Goal: Task Accomplishment & Management: Complete application form

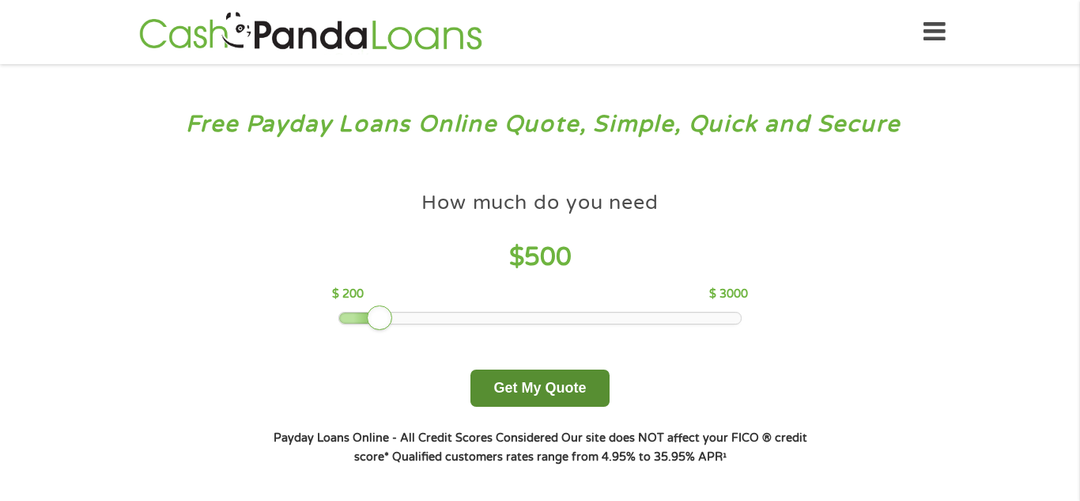
click at [565, 388] on button "Get My Quote" at bounding box center [539, 387] width 138 height 37
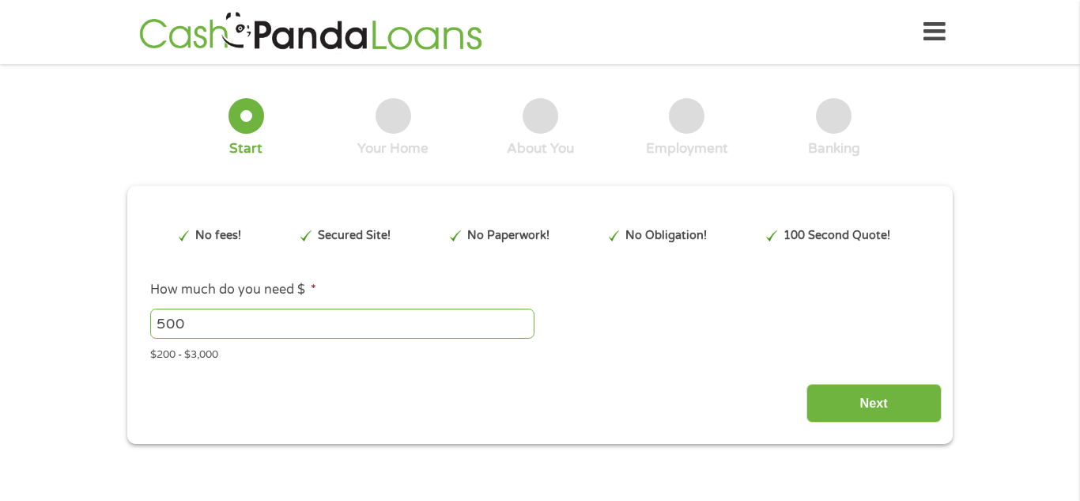
type input "Cj0KCQjw3aLHBhDTARIsAIRij598Qb9m2HVrpkgBaJSQ9ohfmYE1Ip_bZl2gbK7qdwMLitC1jJSuSic…"
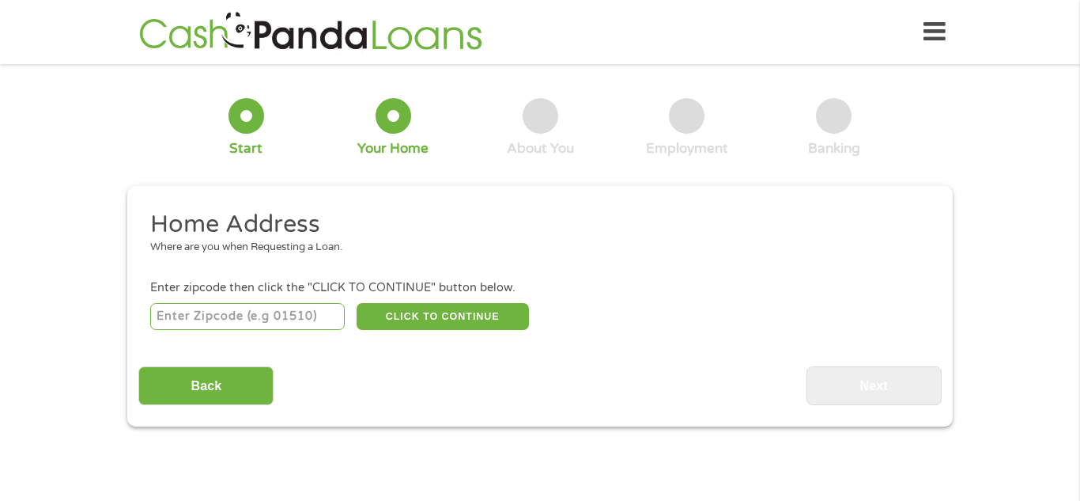
click at [277, 323] on input "number" at bounding box center [247, 316] width 195 height 27
type input "39206"
select select "[US_STATE]"
click at [474, 325] on button "CLICK TO CONTINUE" at bounding box center [443, 316] width 172 height 27
type input "39206"
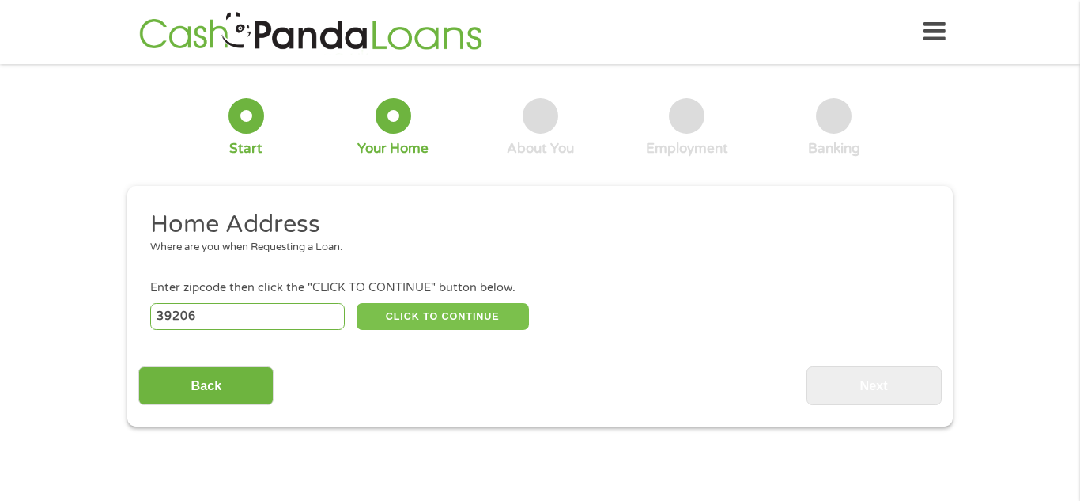
type input "[PERSON_NAME]"
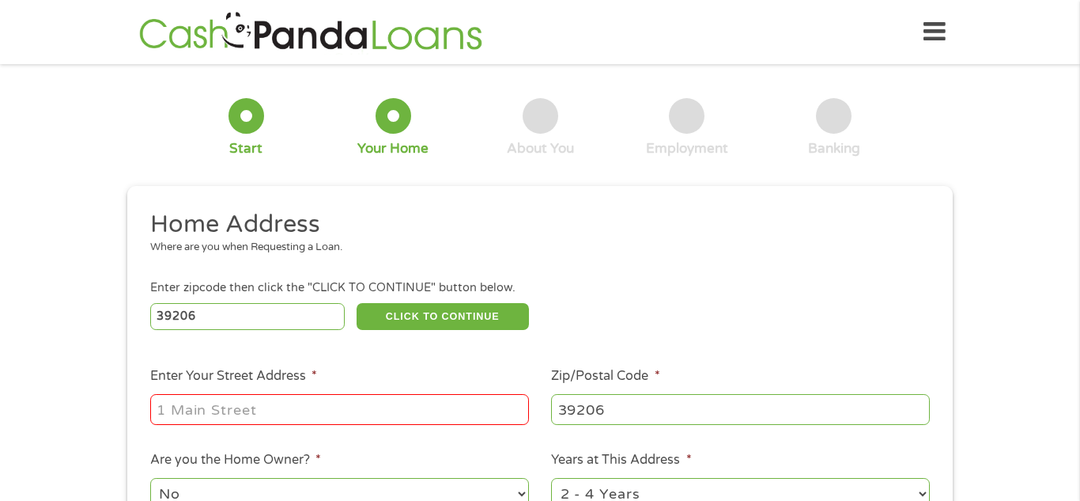
click at [372, 411] on input "Enter Your Street Address *" at bounding box center [339, 409] width 379 height 30
type input "[STREET_ADDRESS]"
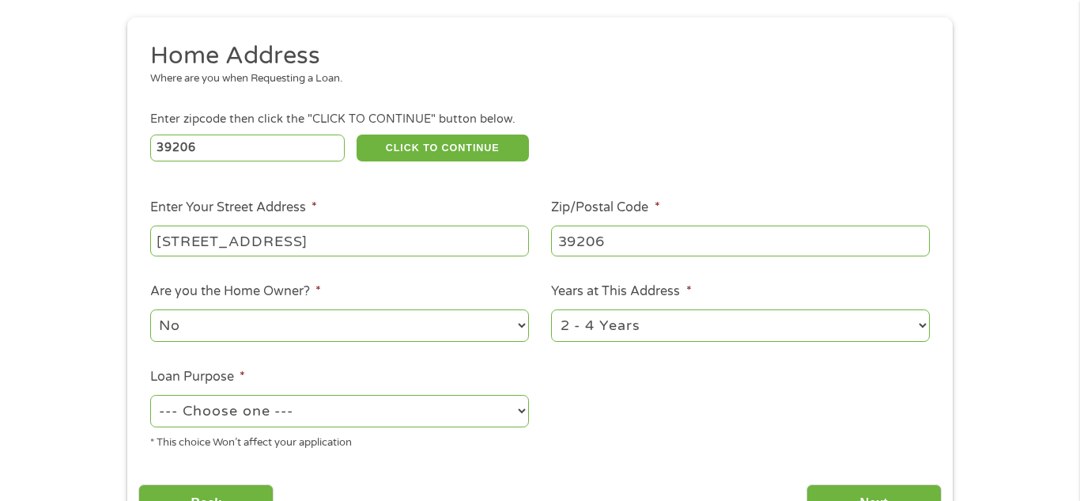
scroll to position [169, 0]
click at [508, 414] on select "--- Choose one --- Pay Bills Debt Consolidation Home Improvement Major Purchase…" at bounding box center [339, 410] width 379 height 32
select select "paybills"
click at [150, 395] on select "--- Choose one --- Pay Bills Debt Consolidation Home Improvement Major Purchase…" at bounding box center [339, 410] width 379 height 32
click at [906, 325] on select "1 Year or less 1 - 2 Years 2 - 4 Years Over 4 Years" at bounding box center [740, 324] width 379 height 32
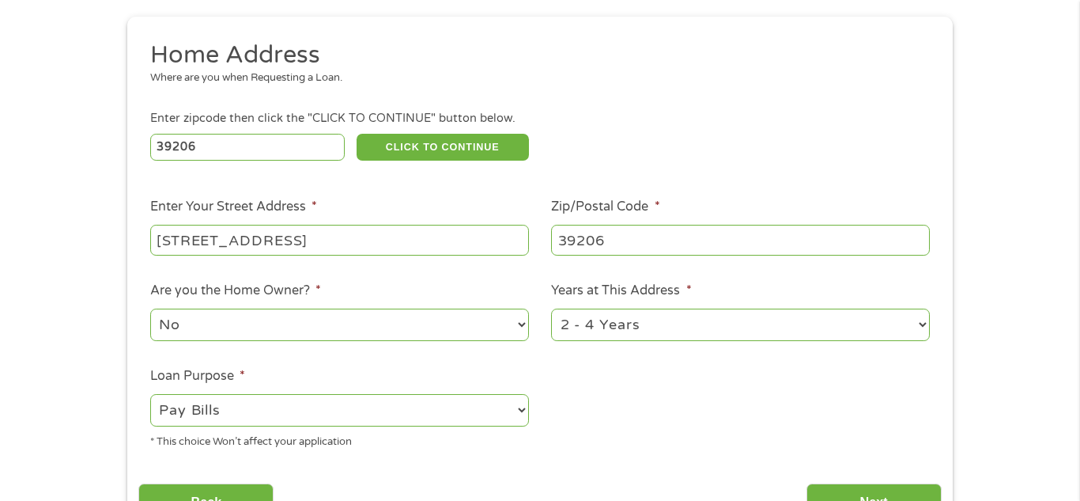
select select "24months"
click at [551, 310] on select "1 Year or less 1 - 2 Years 2 - 4 Years Over 4 Years" at bounding box center [740, 324] width 379 height 32
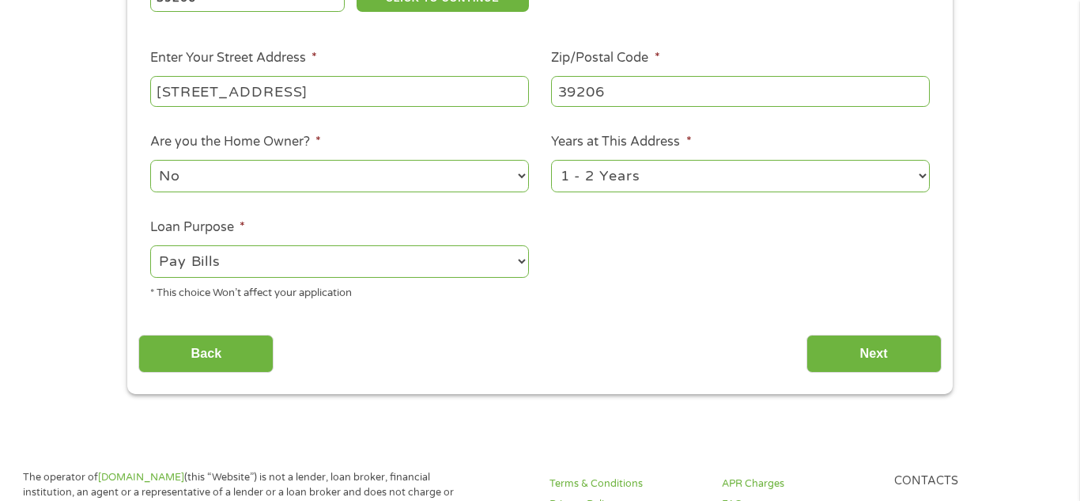
scroll to position [319, 0]
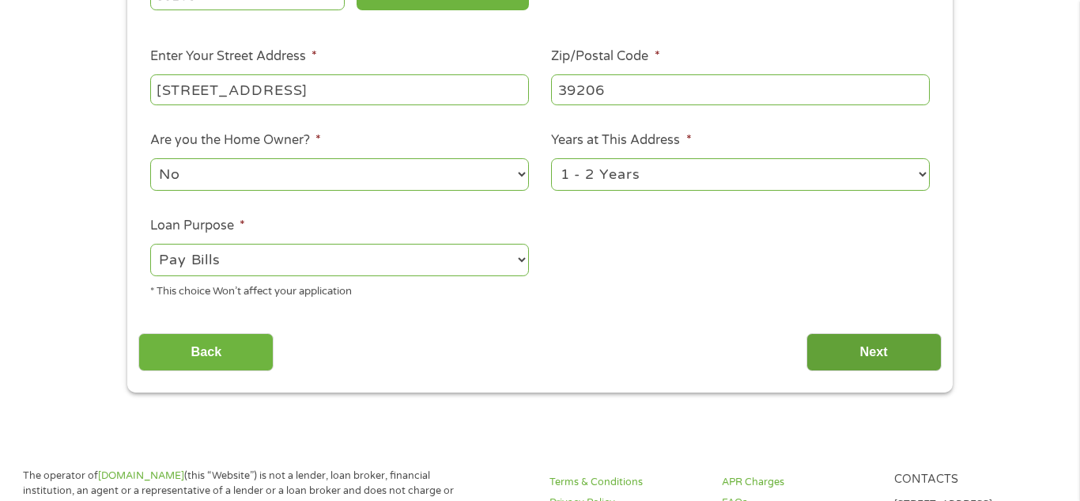
click at [889, 361] on input "Next" at bounding box center [874, 352] width 135 height 39
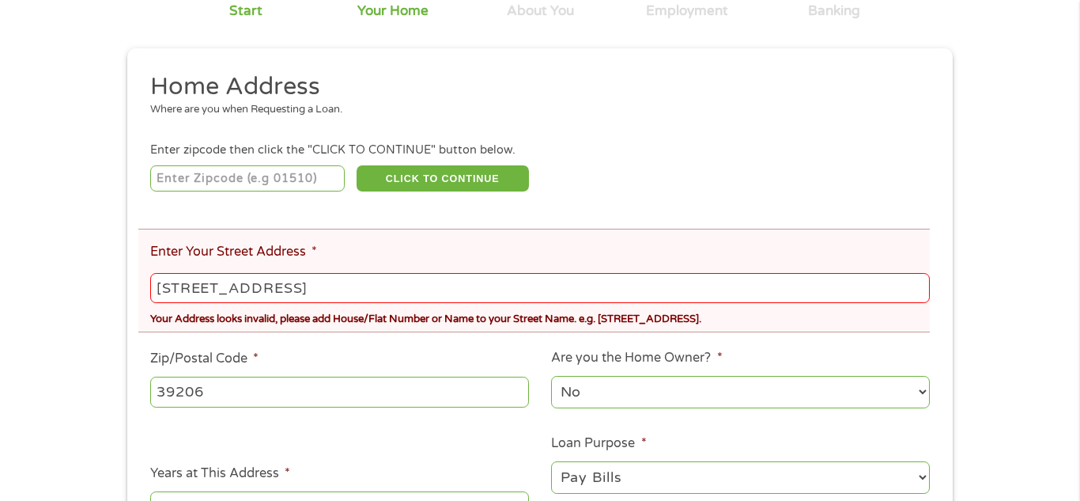
scroll to position [200, 0]
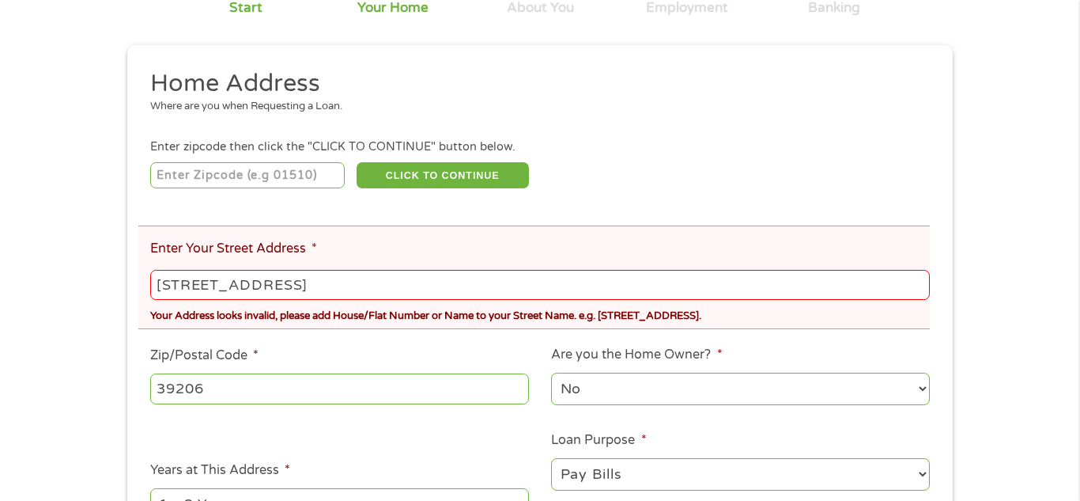
click at [309, 285] on input "[STREET_ADDRESS]" at bounding box center [540, 285] width 780 height 30
click at [176, 284] on input "[STREET_ADDRESS]" at bounding box center [540, 285] width 780 height 30
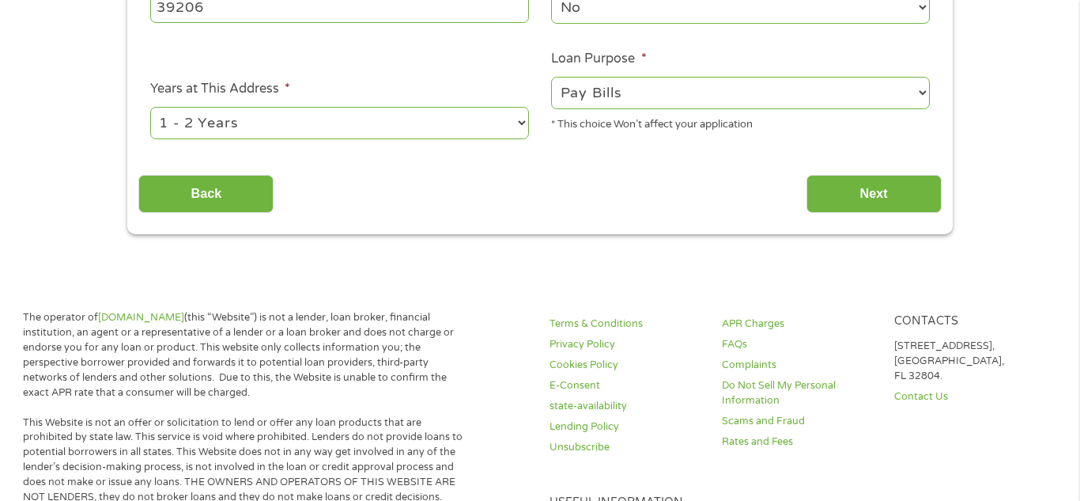
scroll to position [595, 0]
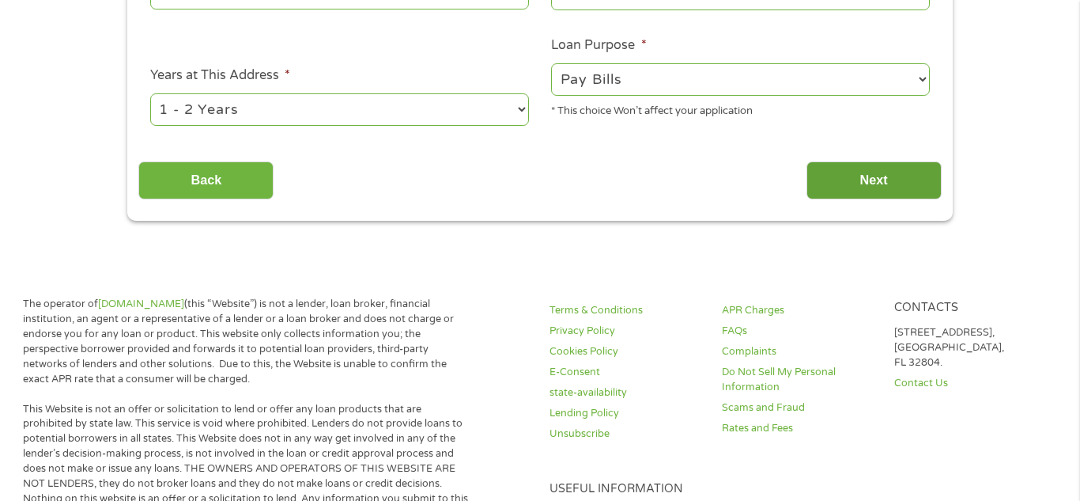
type input "60 Copperfield Ct"
click at [887, 186] on input "Next" at bounding box center [874, 180] width 135 height 39
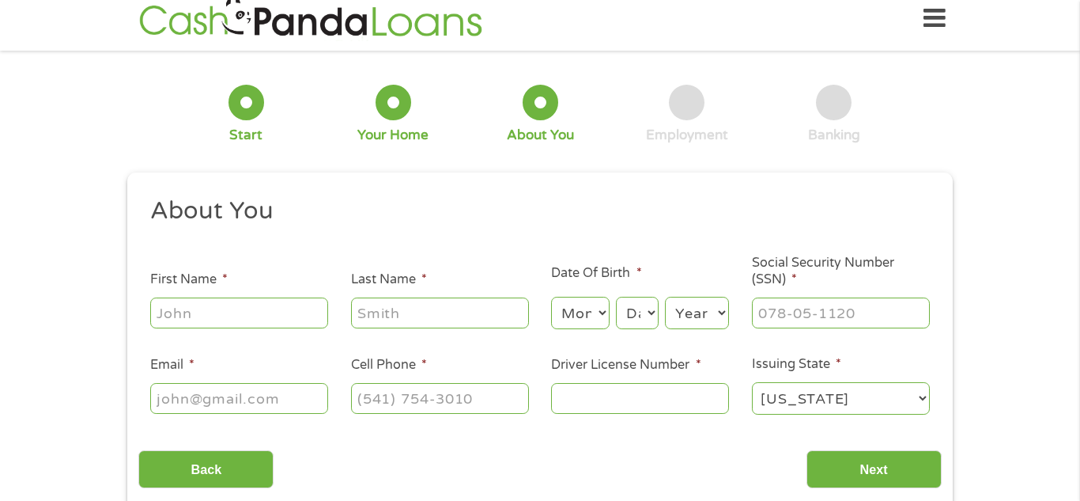
scroll to position [0, 0]
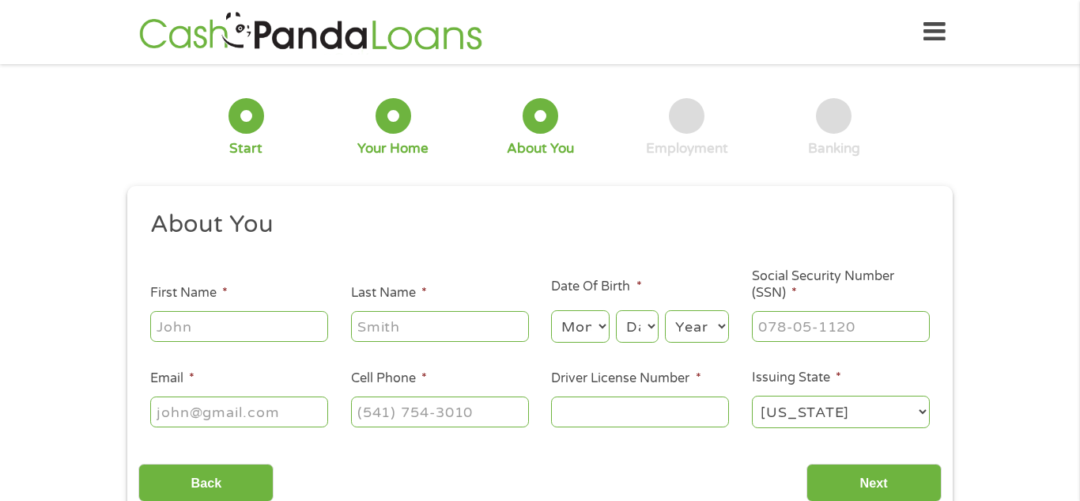
click at [260, 320] on input "First Name *" at bounding box center [239, 326] width 178 height 30
type input "Anthony"
type input "Curry"
type input "psychdr21@gmail.com"
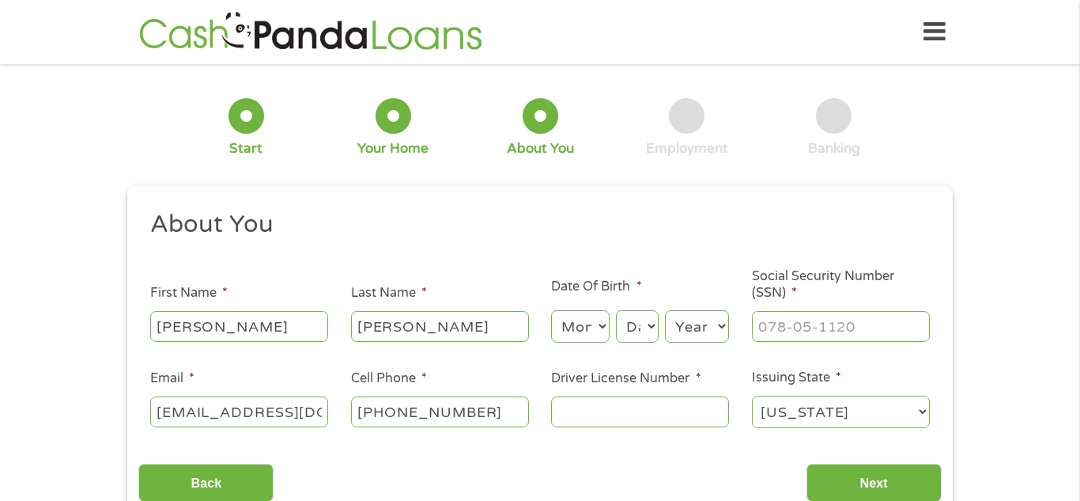
click at [492, 412] on input "(662) 642-0851" at bounding box center [440, 411] width 178 height 30
type input "(769) 201-9417"
click at [629, 410] on input "Driver License Number *" at bounding box center [640, 411] width 178 height 30
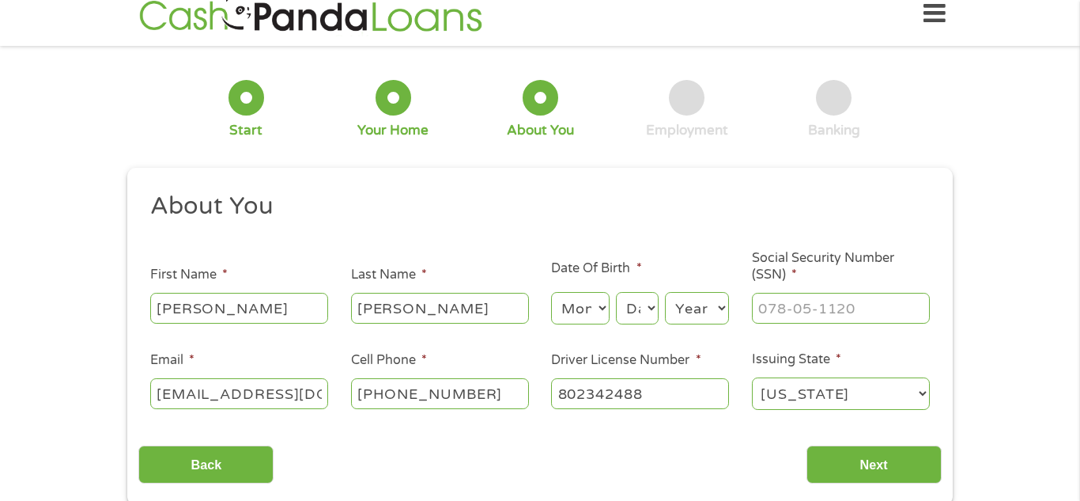
scroll to position [22, 0]
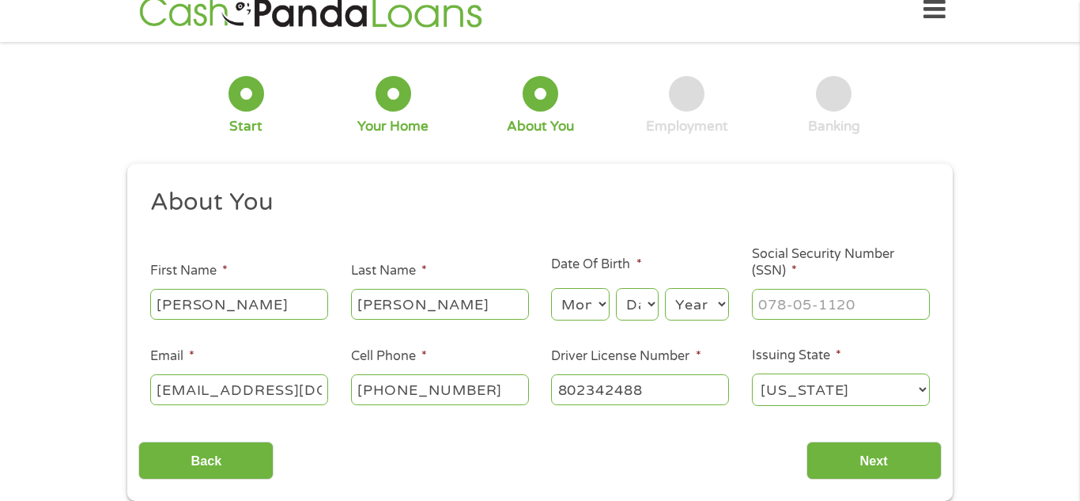
type input "802342488"
click at [809, 300] on input "Social Security Number (SSN) *" at bounding box center [841, 304] width 178 height 30
type input "426-51-7896"
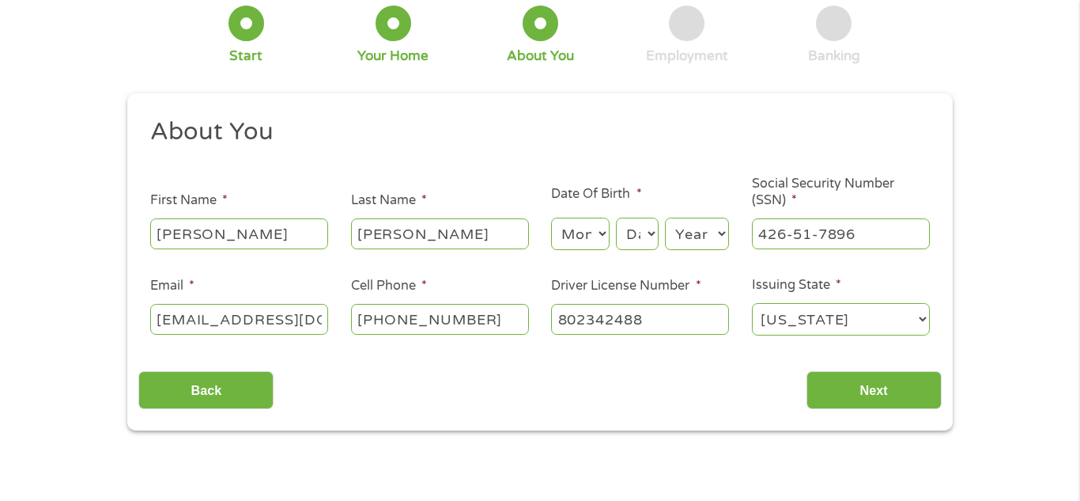
scroll to position [94, 0]
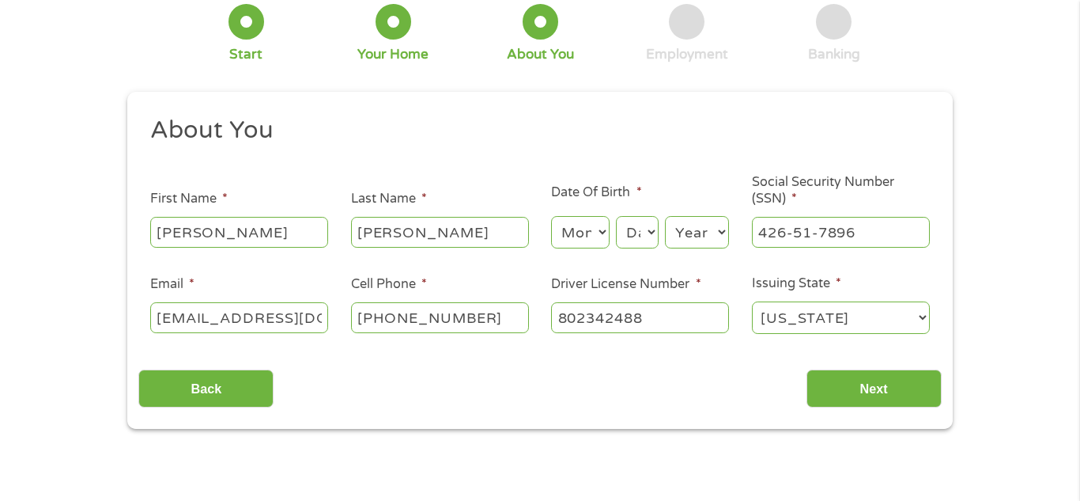
click at [578, 238] on select "Month 1 2 3 4 5 6 7 8 9 10 11 12" at bounding box center [580, 232] width 58 height 32
select select "7"
click at [551, 216] on select "Month 1 2 3 4 5 6 7 8 9 10 11 12" at bounding box center [580, 232] width 58 height 32
click at [631, 232] on select "Day 1 2 3 4 5 6 7 8 9 10 11 12 13 14 15 16 17 18 19 20 21 22 23 24 25 26 27 28 …" at bounding box center [637, 232] width 43 height 32
select select "30"
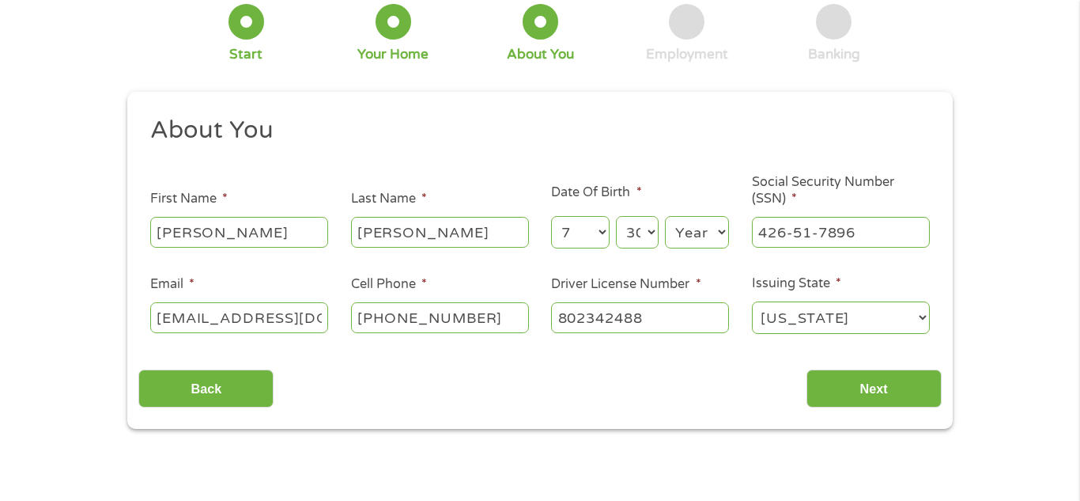
click at [616, 216] on select "Day 1 2 3 4 5 6 7 8 9 10 11 12 13 14 15 16 17 18 19 20 21 22 23 24 25 26 27 28 …" at bounding box center [637, 232] width 43 height 32
click at [707, 232] on select "Year 2007 2006 2005 2004 2003 2002 2001 2000 1999 1998 1997 1996 1995 1994 1993…" at bounding box center [697, 232] width 64 height 32
select select "1984"
click at [665, 216] on select "Year 2007 2006 2005 2004 2003 2002 2001 2000 1999 1998 1997 1996 1995 1994 1993…" at bounding box center [697, 232] width 64 height 32
click at [880, 395] on input "Next" at bounding box center [874, 388] width 135 height 39
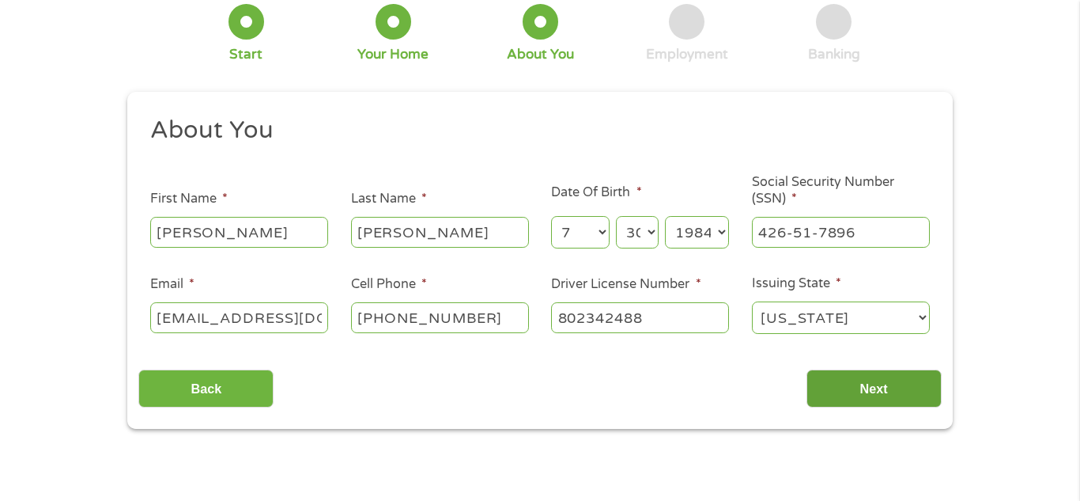
click at [873, 385] on input "Next" at bounding box center [874, 388] width 135 height 39
click at [873, 384] on input "Next" at bounding box center [874, 388] width 135 height 39
click at [870, 389] on input "Next" at bounding box center [874, 388] width 135 height 39
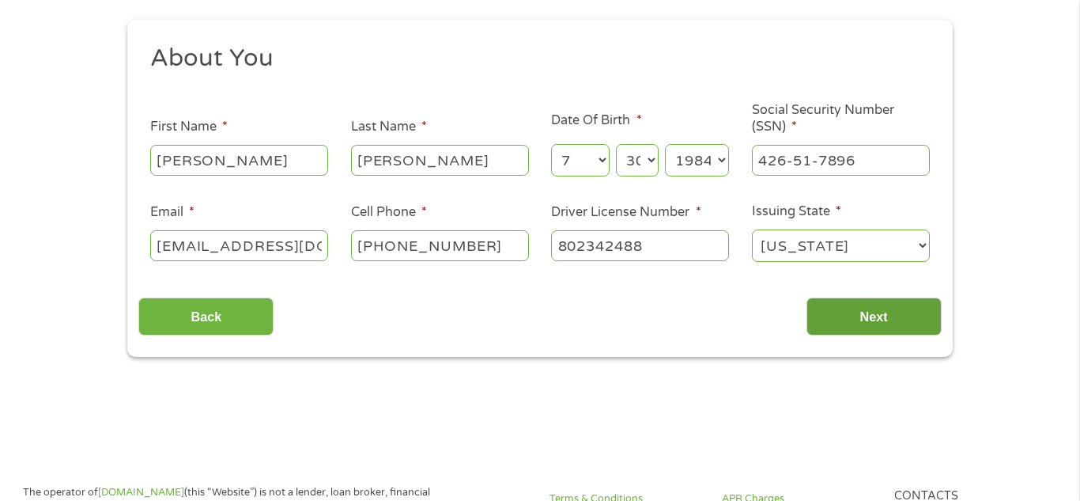
scroll to position [172, 0]
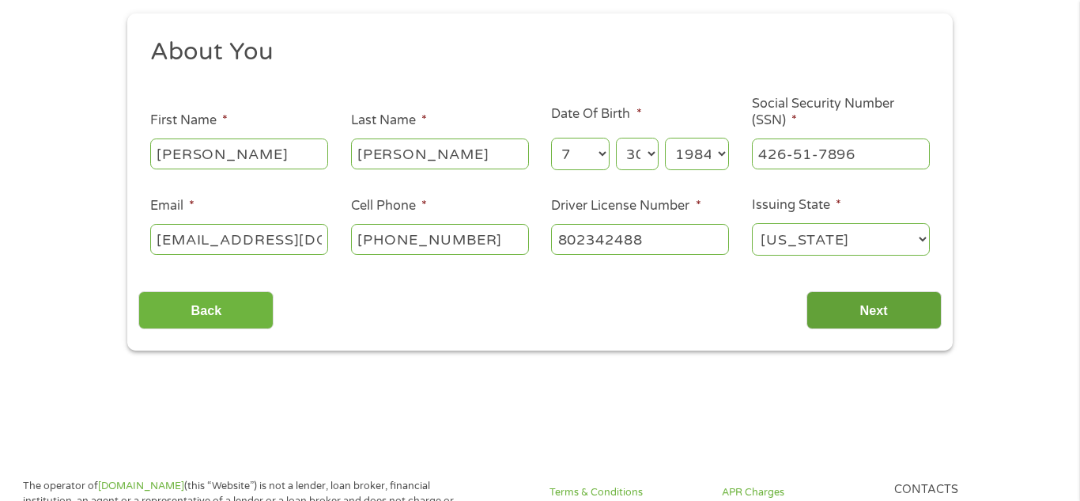
click at [879, 315] on input "Next" at bounding box center [874, 310] width 135 height 39
click at [886, 311] on input "Next" at bounding box center [874, 310] width 135 height 39
click at [877, 310] on input "Next" at bounding box center [874, 310] width 135 height 39
click at [882, 310] on input "Next" at bounding box center [874, 310] width 135 height 39
click at [876, 314] on input "Next" at bounding box center [874, 310] width 135 height 39
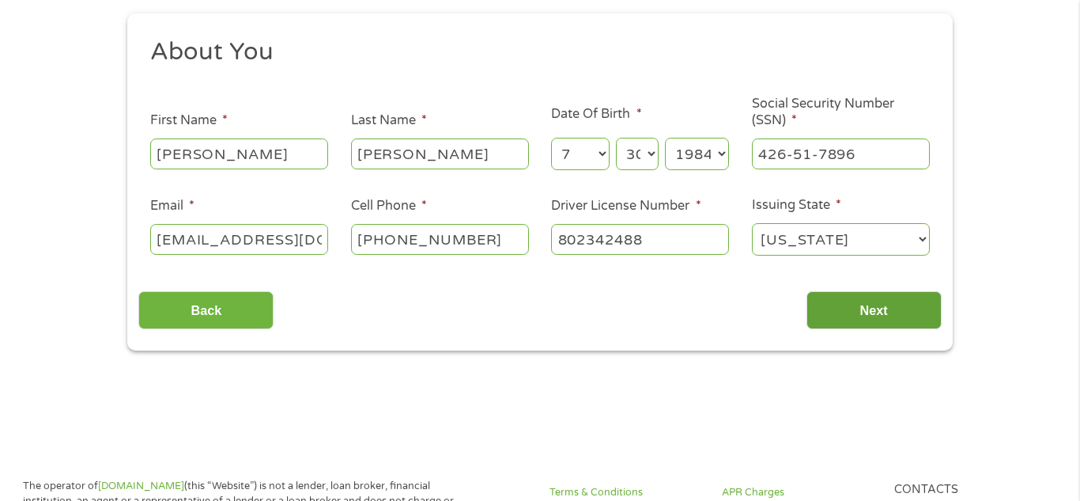
click at [866, 319] on input "Next" at bounding box center [874, 310] width 135 height 39
click at [856, 326] on input "Next" at bounding box center [874, 310] width 135 height 39
click at [837, 324] on input "Next" at bounding box center [874, 310] width 135 height 39
click at [874, 312] on input "Next" at bounding box center [874, 310] width 135 height 39
click at [866, 316] on input "Next" at bounding box center [874, 310] width 135 height 39
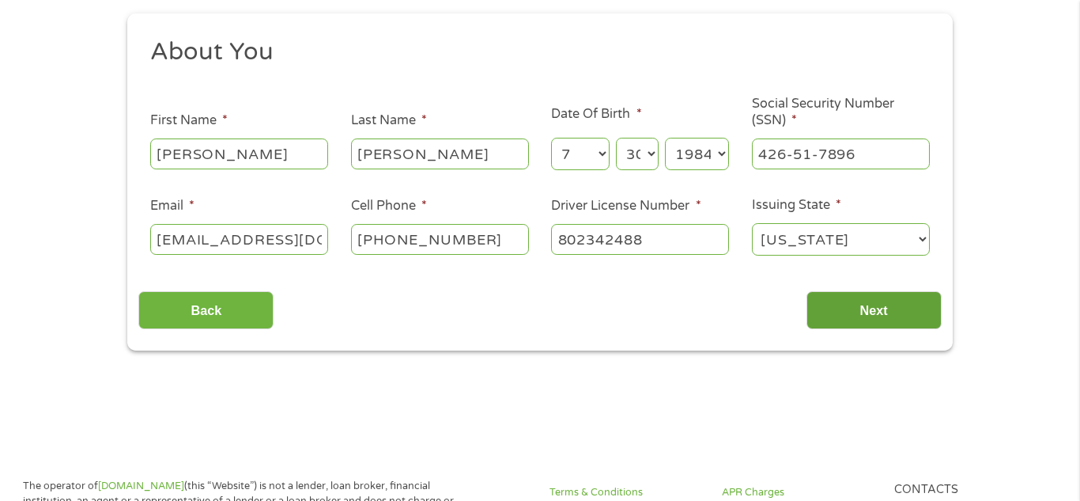
click at [863, 316] on input "Next" at bounding box center [874, 310] width 135 height 39
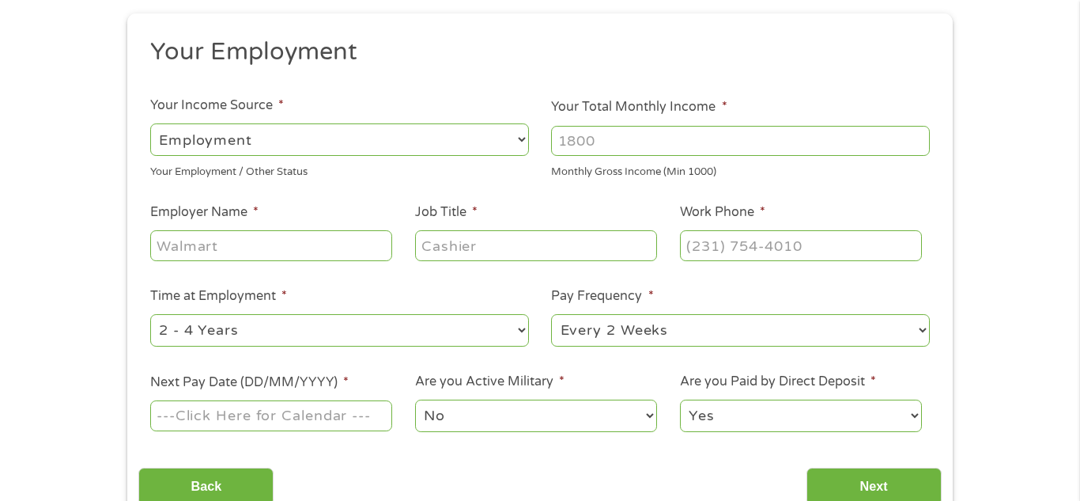
scroll to position [40, 0]
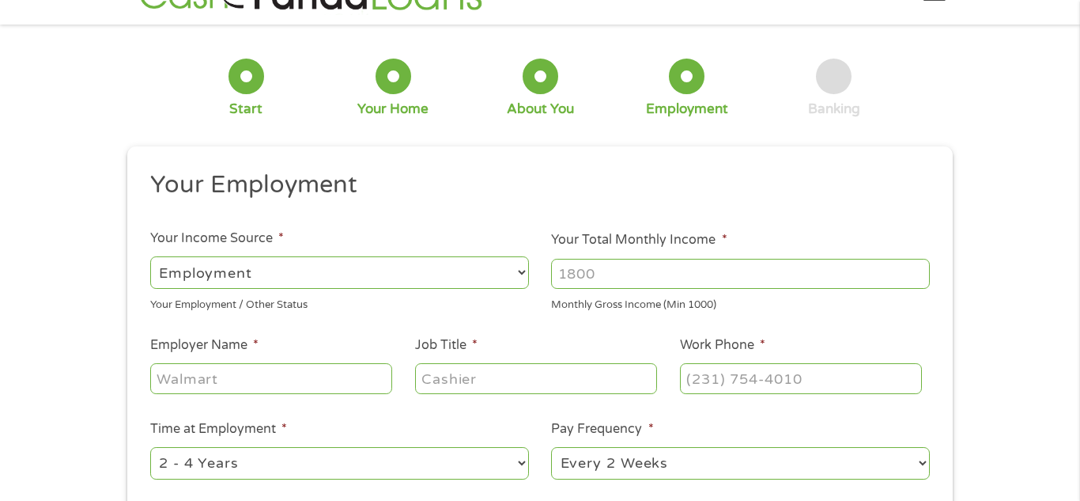
click at [860, 313] on div "Monthly Gross Income (Min 1000)" at bounding box center [740, 302] width 379 height 21
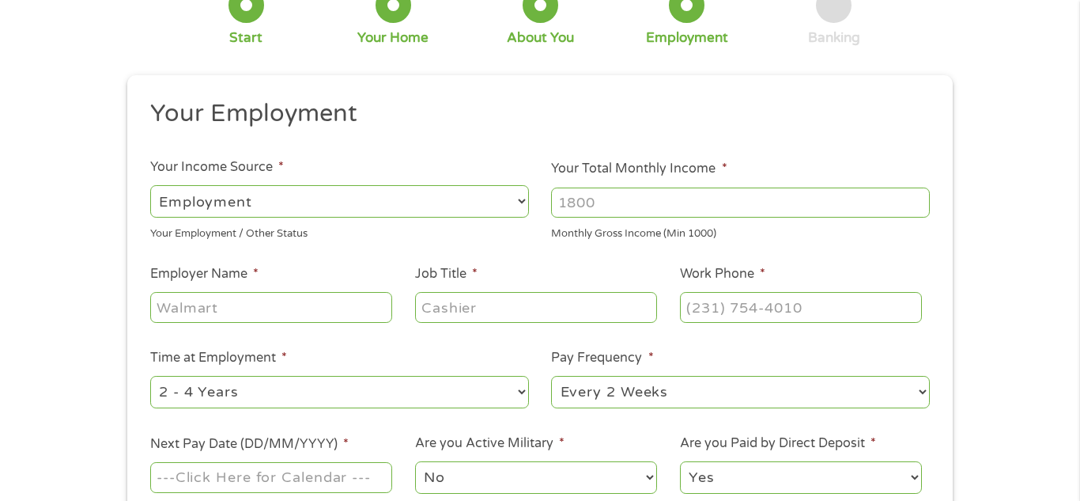
scroll to position [111, 0]
click at [493, 210] on select "--- Choose one --- Employment Self Employed Benefits" at bounding box center [339, 200] width 379 height 32
click at [150, 184] on select "--- Choose one --- Employment Self Employed Benefits" at bounding box center [339, 200] width 379 height 32
click at [639, 205] on input "Your Total Monthly Income *" at bounding box center [740, 202] width 379 height 30
type input "1300"
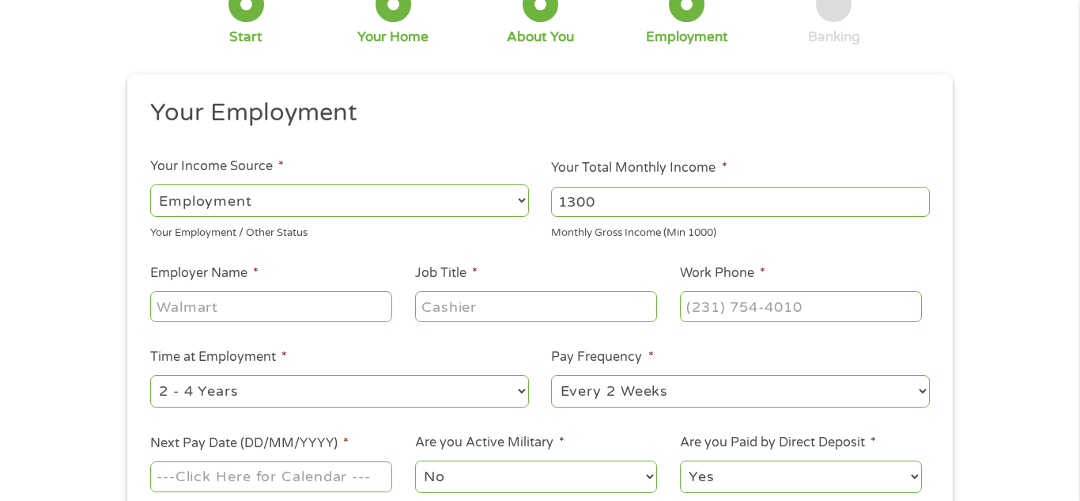
click at [316, 307] on input "Employer Name *" at bounding box center [271, 306] width 242 height 30
type input "mcdonalds"
click at [520, 308] on input "Job Title *" at bounding box center [536, 306] width 242 height 30
type input "cook"
click at [788, 303] on input "Work Phone *" at bounding box center [801, 306] width 242 height 30
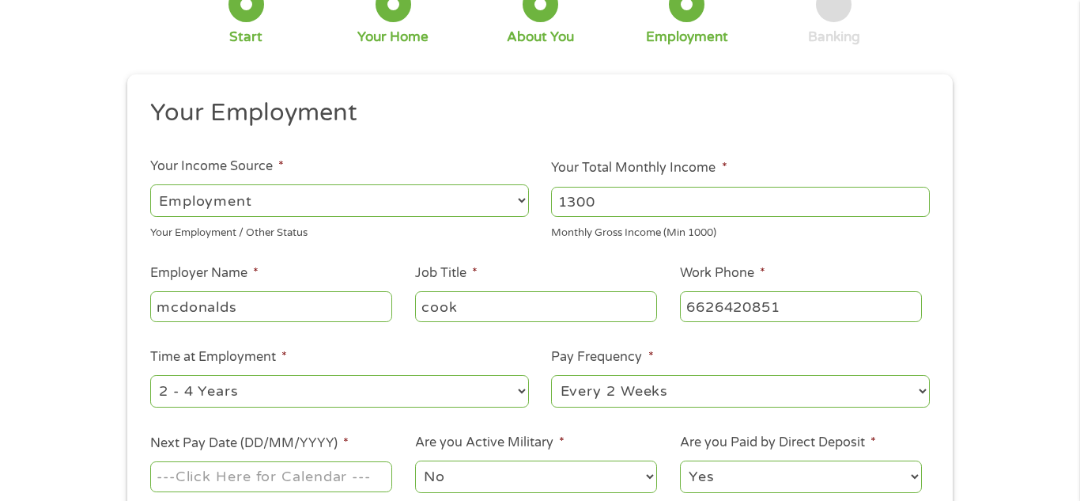
type input "(662) 642-0851"
click at [271, 390] on select "--- Choose one --- 1 Year or less 1 - 2 Years 2 - 4 Years Over 4 Years" at bounding box center [339, 391] width 379 height 32
select select "12months"
click at [150, 375] on select "--- Choose one --- 1 Year or less 1 - 2 Years 2 - 4 Years Over 4 Years" at bounding box center [339, 391] width 379 height 32
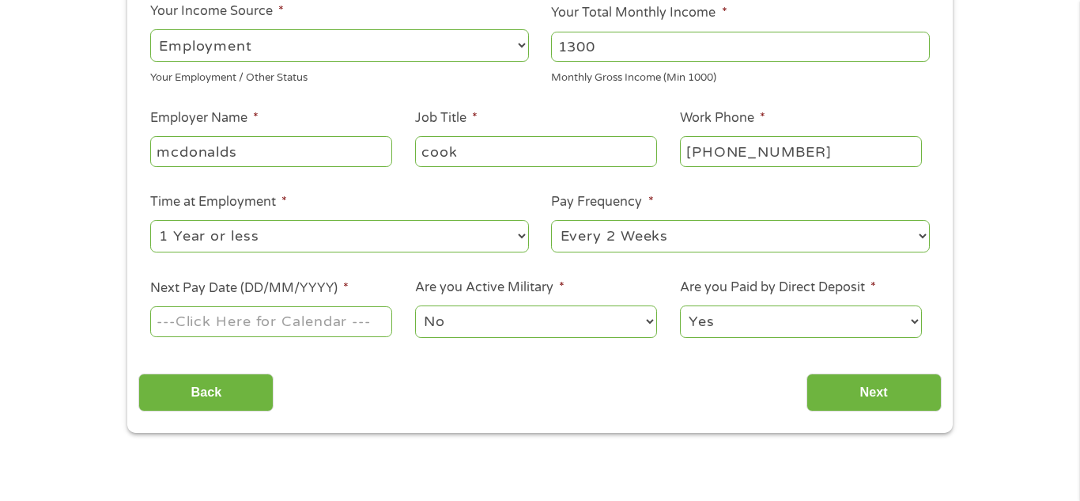
scroll to position [269, 0]
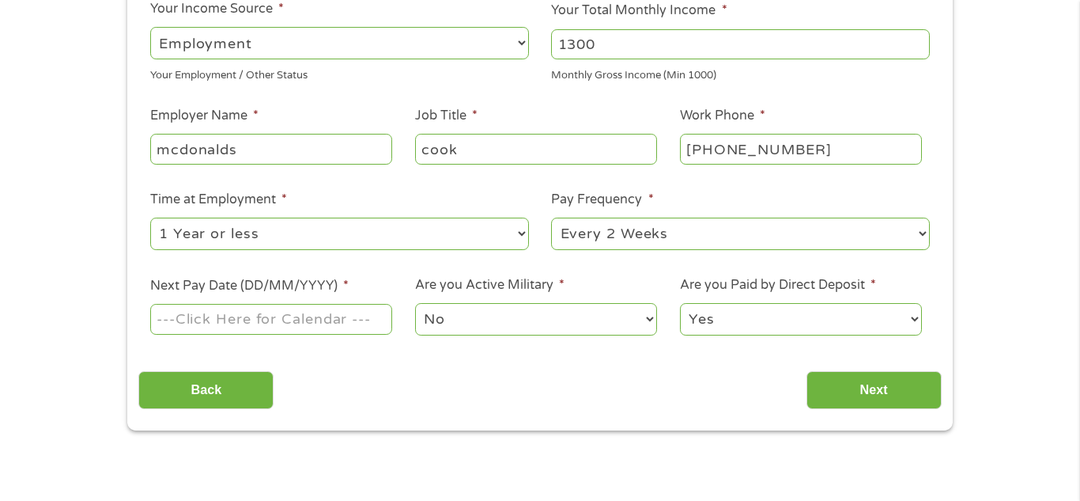
click at [332, 319] on input "Next Pay Date (DD/MM/YYYY) *" at bounding box center [271, 319] width 242 height 30
click at [284, 326] on input "16/10/2025" at bounding box center [271, 319] width 242 height 30
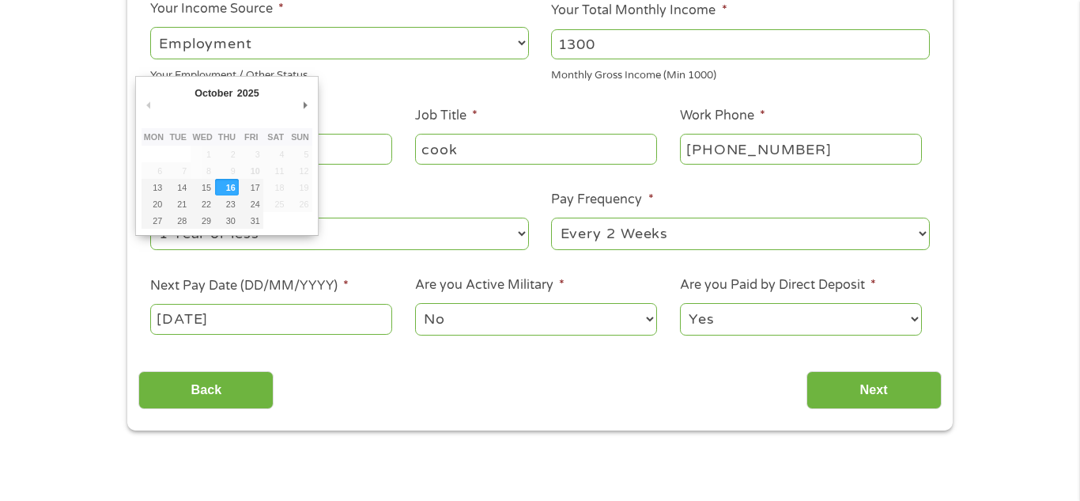
type input "15/10/2025"
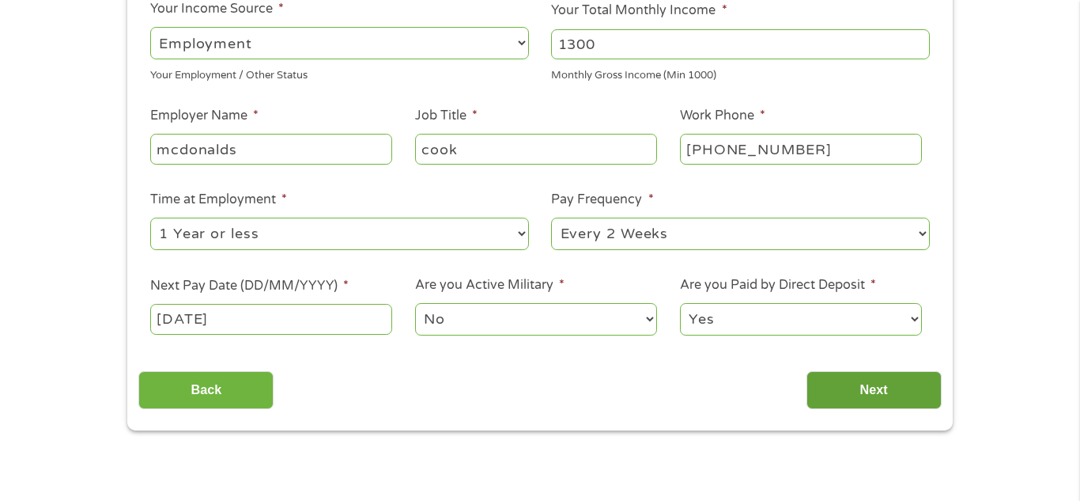
click at [886, 396] on input "Next" at bounding box center [874, 390] width 135 height 39
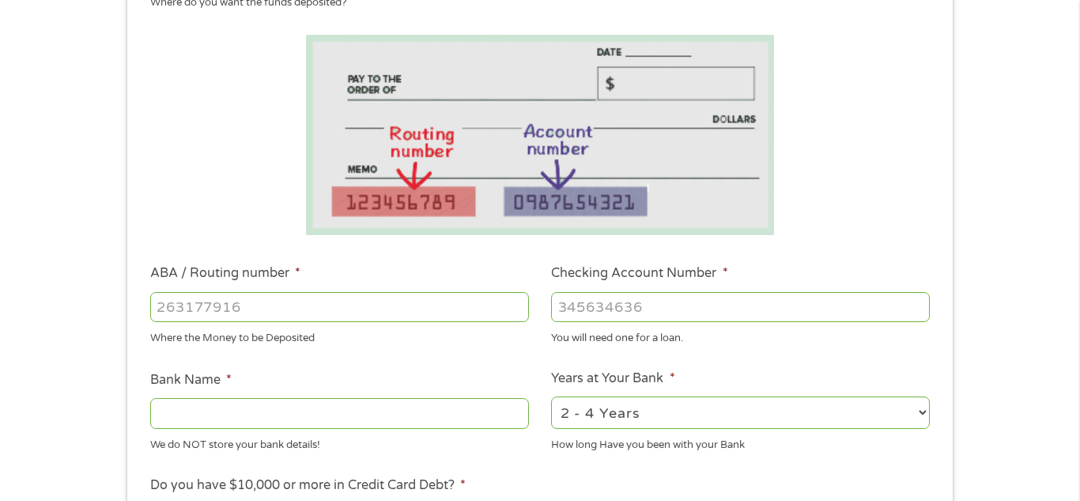
scroll to position [249, 0]
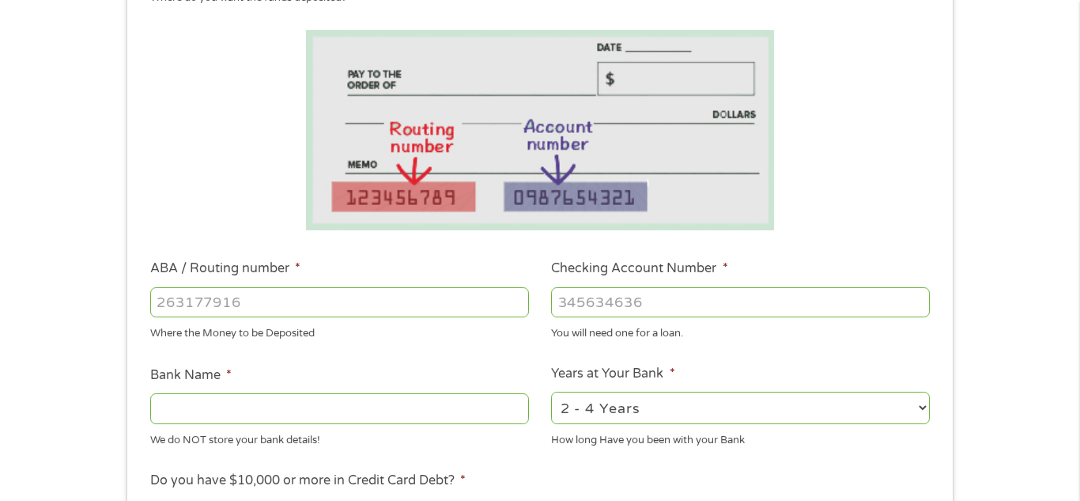
click at [293, 303] on input "ABA / Routing number *" at bounding box center [339, 302] width 379 height 30
type input "072413256"
type input "COMERICA BANK"
type input "072413256"
click at [692, 307] on input "Checking Account Number *" at bounding box center [740, 302] width 379 height 30
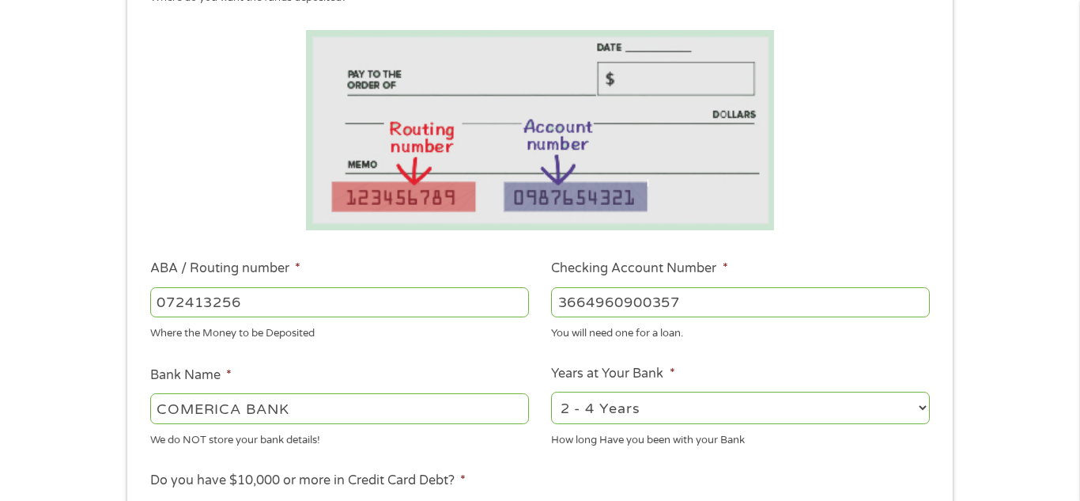
type input "3664960900357"
click at [891, 416] on select "2 - 4 Years 6 - 12 Months 1 - 2 Years Over 4 Years" at bounding box center [740, 407] width 379 height 32
select select "24months"
click at [551, 391] on select "2 - 4 Years 6 - 12 Months 1 - 2 Years Over 4 Years" at bounding box center [740, 407] width 379 height 32
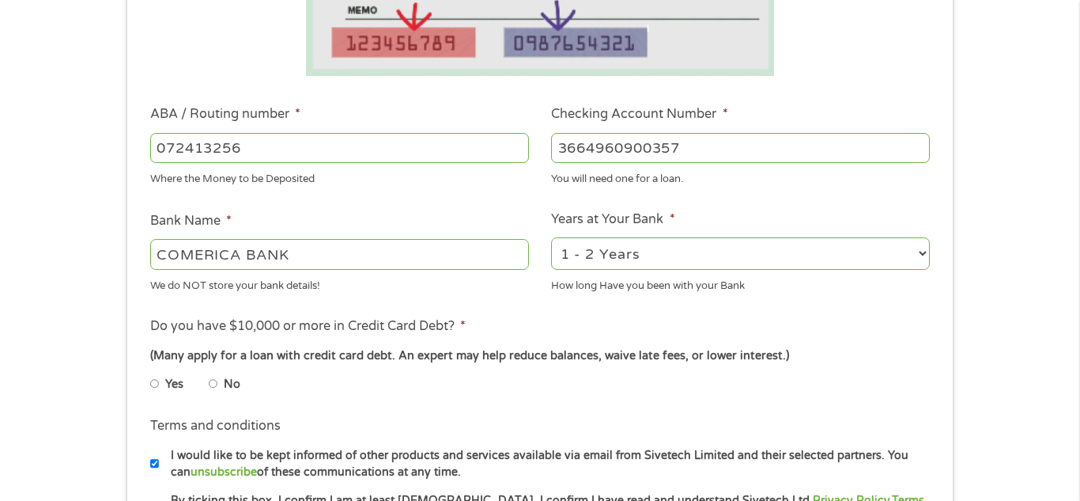
scroll to position [405, 0]
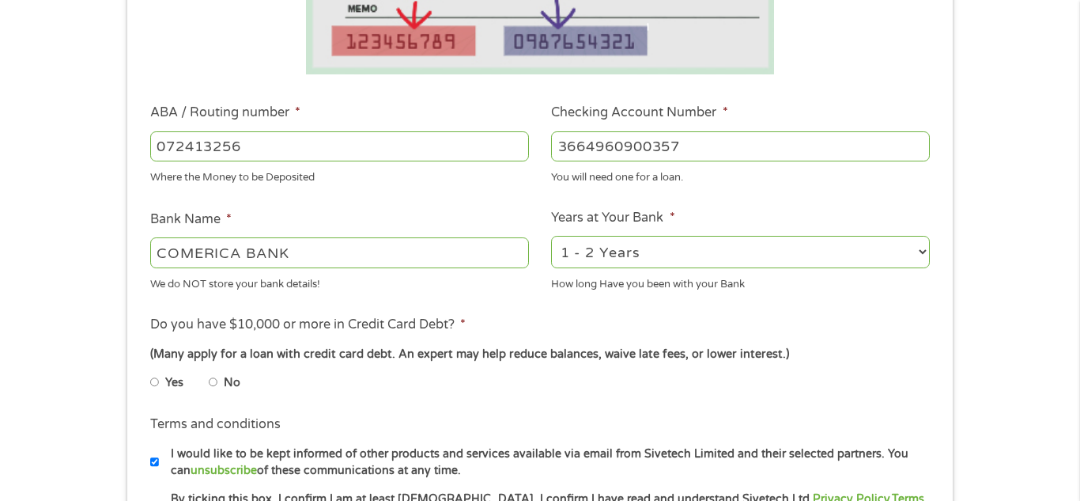
click at [214, 383] on input "No" at bounding box center [213, 381] width 9 height 25
radio input "true"
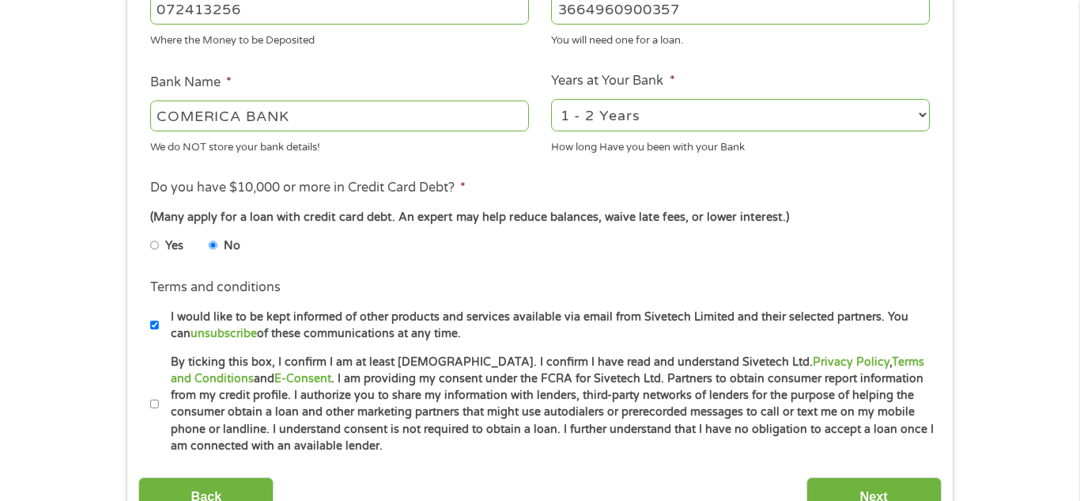
scroll to position [549, 0]
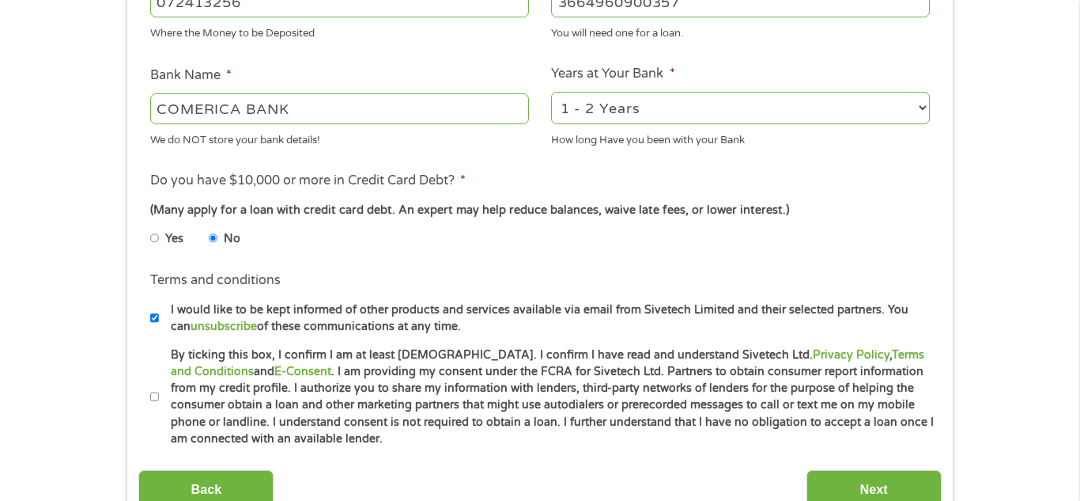
click at [153, 402] on input "By ticking this box, I confirm I am at least 18 years old. I confirm I have rea…" at bounding box center [154, 396] width 9 height 25
checkbox input "true"
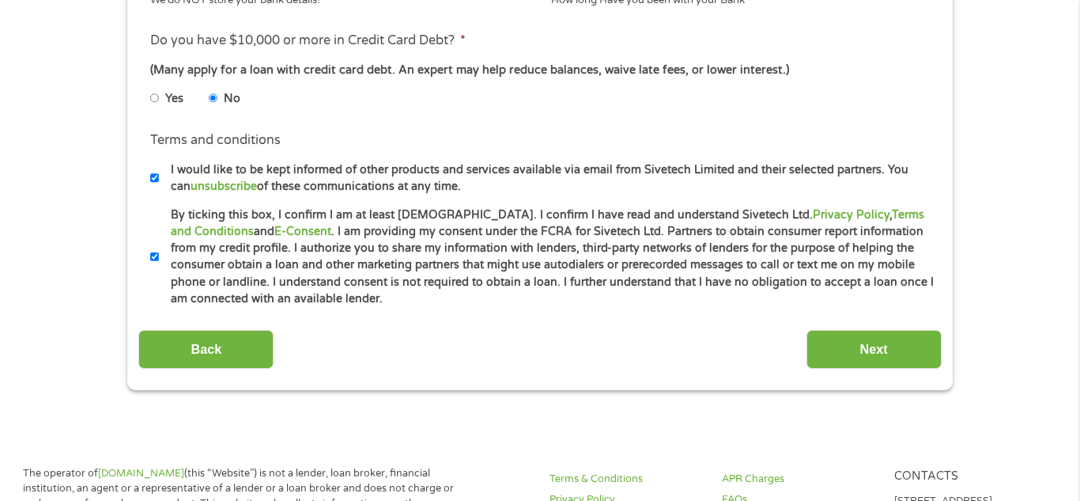
scroll to position [690, 0]
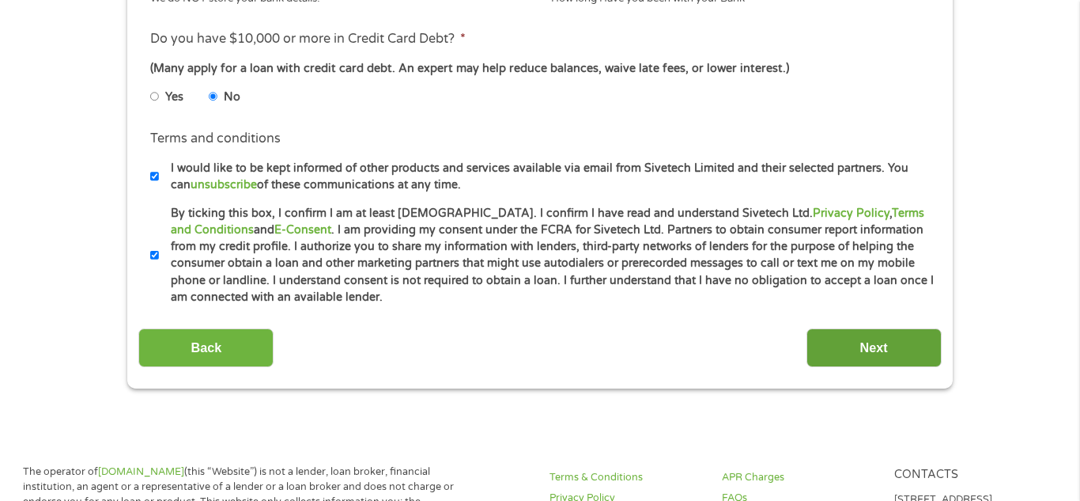
click at [880, 350] on input "Next" at bounding box center [874, 347] width 135 height 39
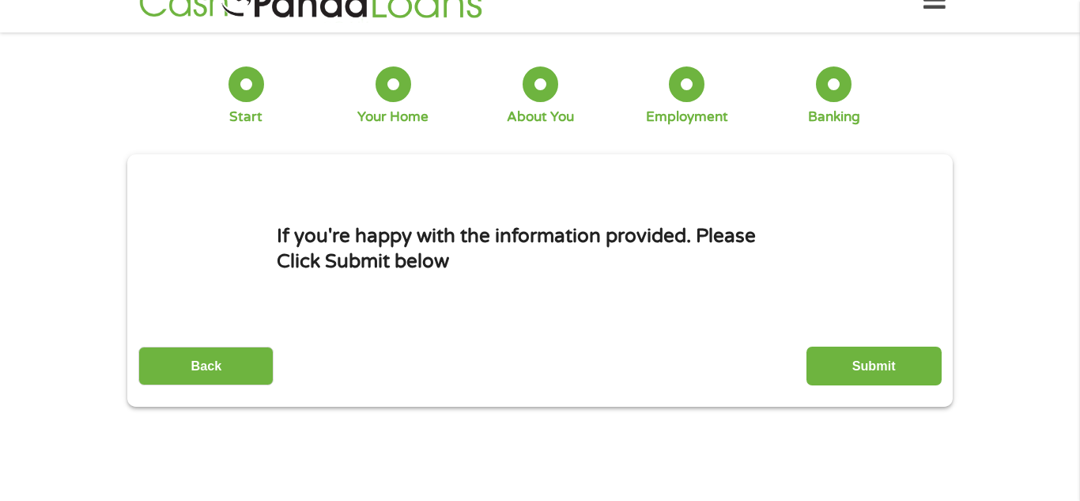
scroll to position [0, 0]
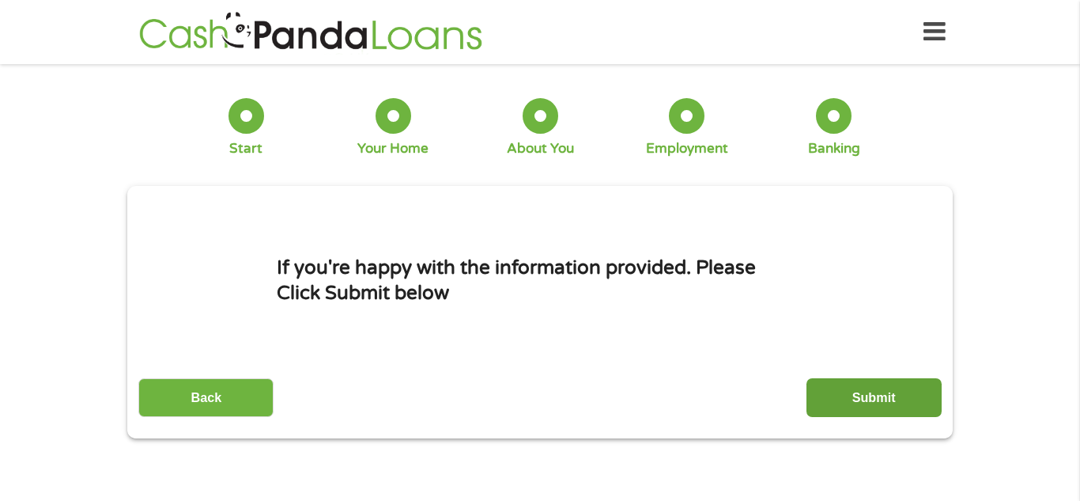
click at [881, 396] on input "Submit" at bounding box center [874, 397] width 135 height 39
